Goal: Communication & Community: Answer question/provide support

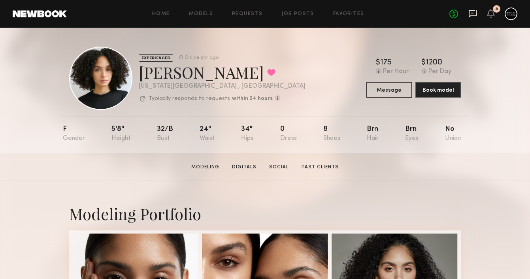
click at [470, 15] on icon at bounding box center [472, 13] width 9 height 9
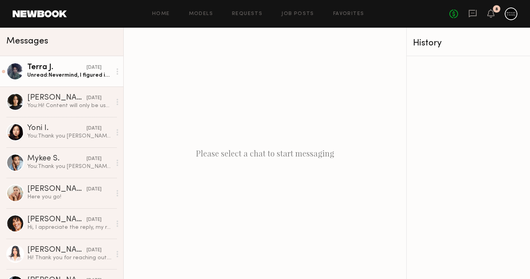
click at [58, 83] on link "Terra J. [DATE] Unread: Nevermind, I figured it out! Sorry about the delayed re…" at bounding box center [61, 71] width 123 height 30
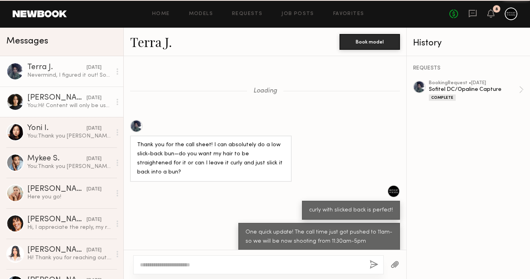
scroll to position [528, 0]
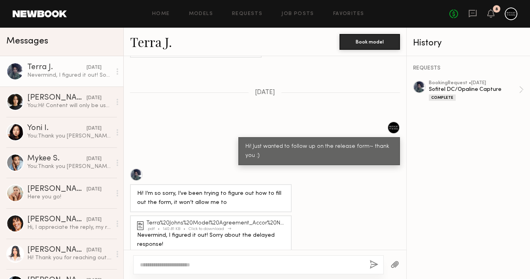
click at [221, 227] on div "Click to download" at bounding box center [209, 229] width 40 height 4
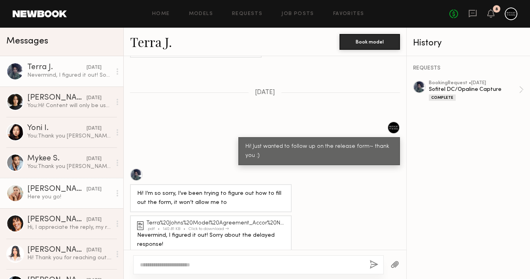
click at [67, 202] on link "[PERSON_NAME] [DATE] Here you go!" at bounding box center [61, 193] width 123 height 30
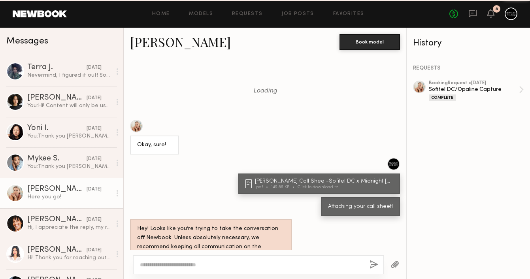
scroll to position [402, 0]
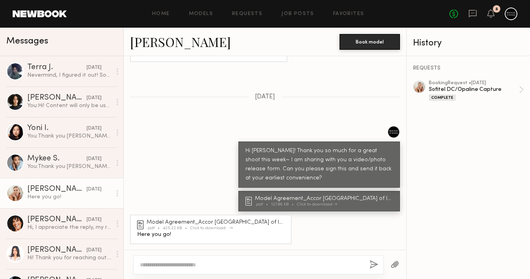
click at [223, 228] on div "Click to download" at bounding box center [210, 228] width 40 height 4
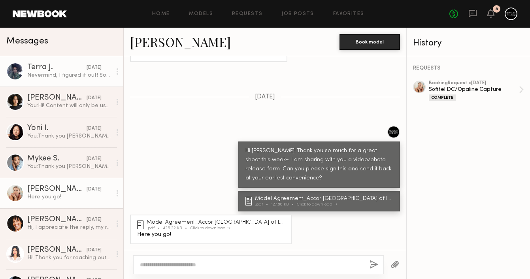
click at [64, 74] on div "Nevermind, I figured it out! Sorry about the delayed response!" at bounding box center [69, 76] width 84 height 8
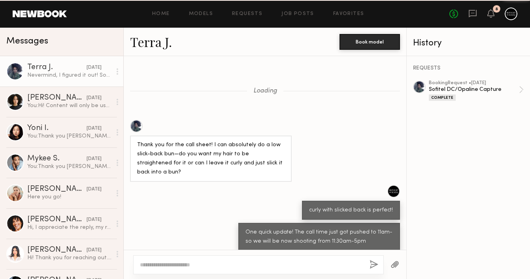
scroll to position [528, 0]
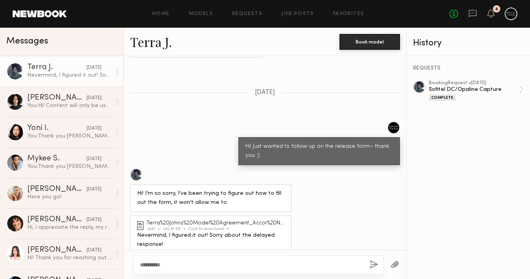
type textarea "**********"
click at [377, 264] on button "button" at bounding box center [374, 265] width 9 height 10
